Goal: Transaction & Acquisition: Purchase product/service

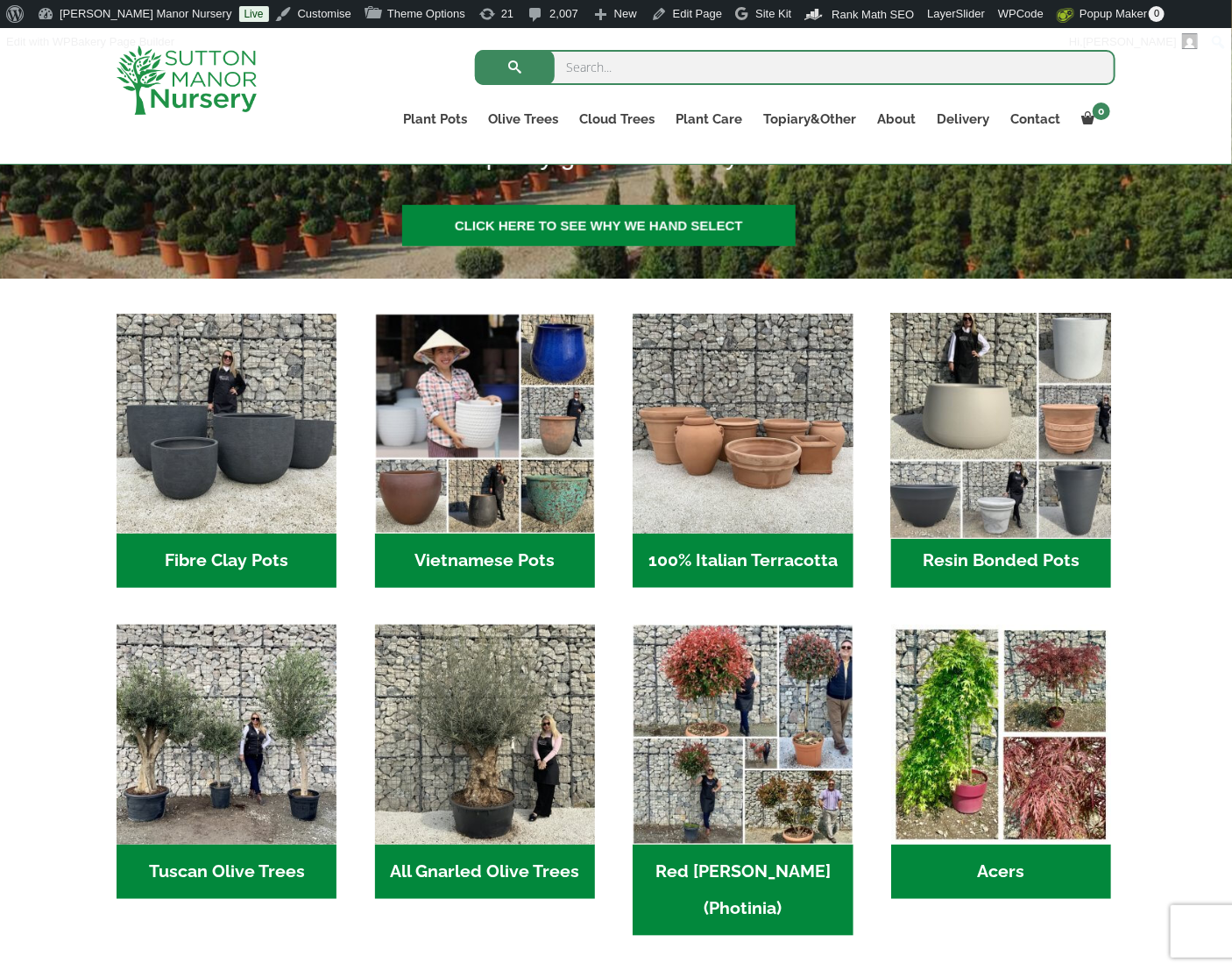
click at [981, 428] on img "Visit product category Resin Bonded Pots" at bounding box center [1001, 423] width 231 height 231
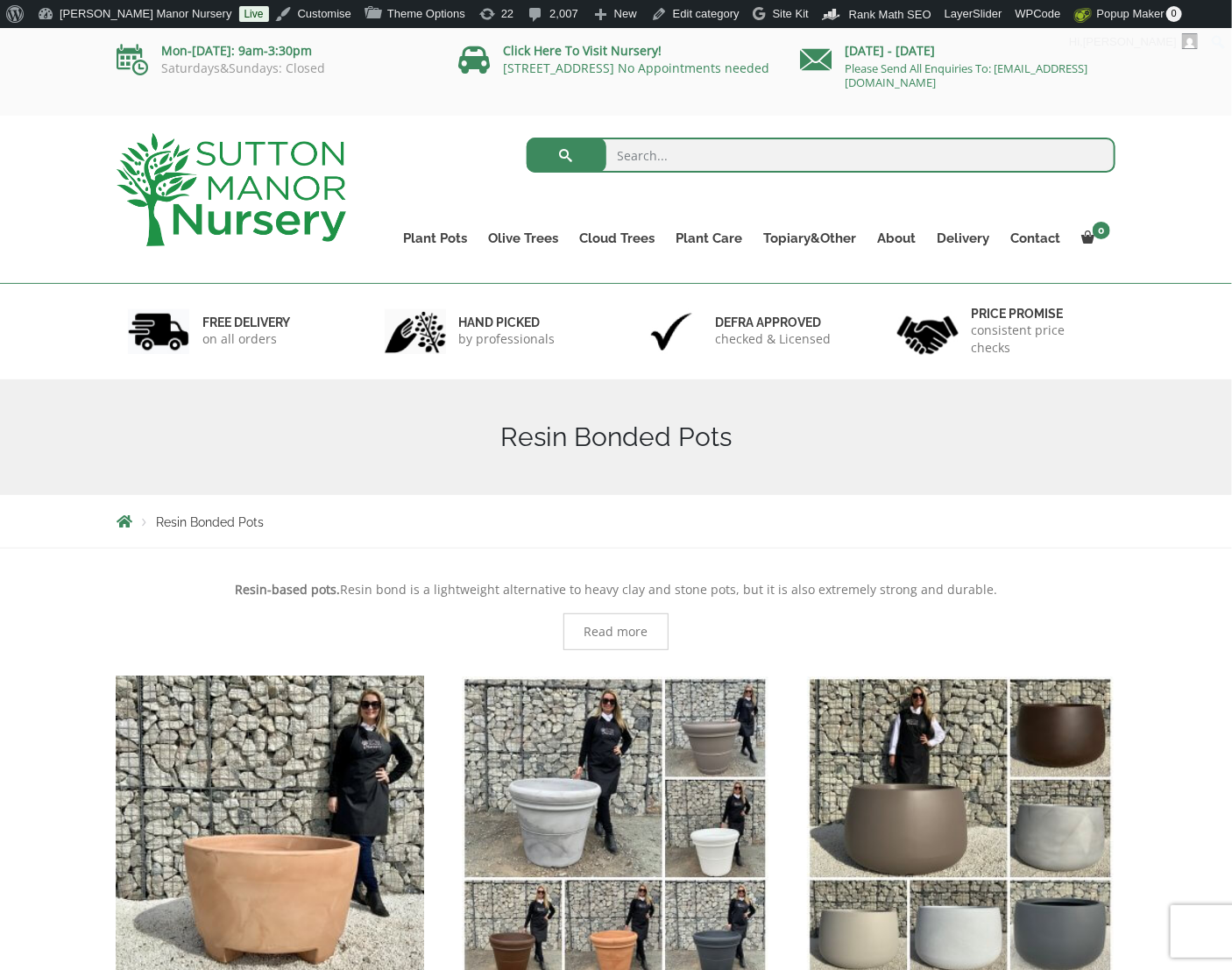
click at [360, 791] on img "Visit product category The Amalfi Pots" at bounding box center [269, 829] width 323 height 322
